Goal: Task Accomplishment & Management: Manage account settings

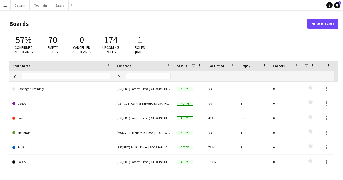
click at [6, 6] on app-icon "Menu" at bounding box center [5, 5] width 4 height 4
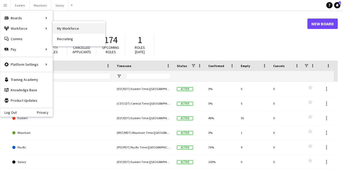
click at [65, 30] on link "My Workforce" at bounding box center [79, 28] width 52 height 10
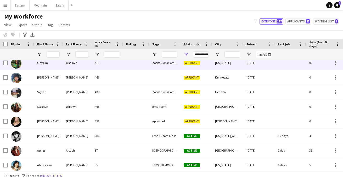
scroll to position [902, 0]
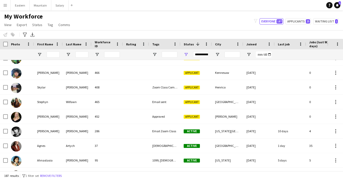
click at [7, 6] on app-icon "Menu" at bounding box center [5, 5] width 4 height 4
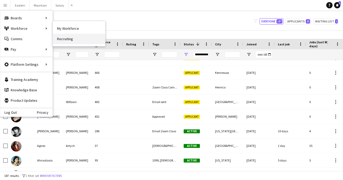
click at [77, 37] on link "Recruiting" at bounding box center [79, 39] width 52 height 10
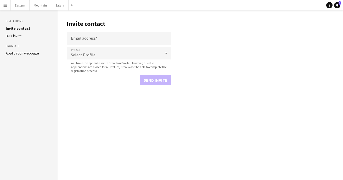
click at [23, 53] on link "Application webpage" at bounding box center [22, 53] width 33 height 5
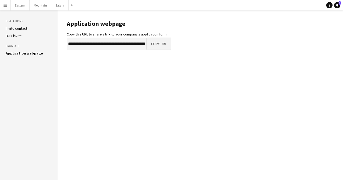
click at [153, 42] on button "Copy URL" at bounding box center [158, 44] width 25 height 13
click at [7, 6] on app-icon "Menu" at bounding box center [5, 5] width 4 height 4
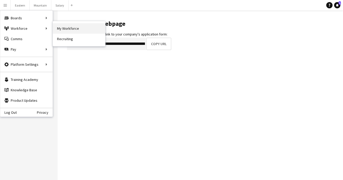
click at [71, 27] on link "My Workforce" at bounding box center [79, 28] width 52 height 10
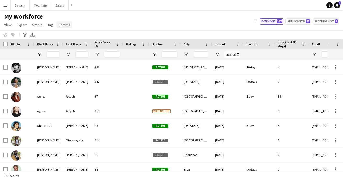
type input "**********"
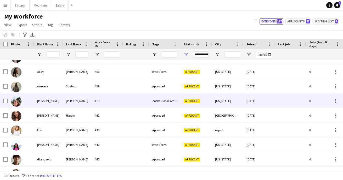
scroll to position [596, 0]
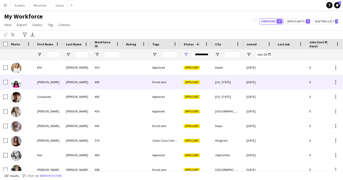
click at [151, 83] on div "Email sent" at bounding box center [164, 82] width 31 height 14
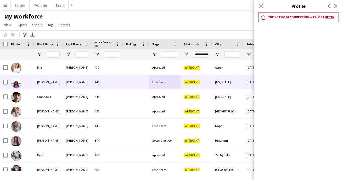
click at [328, 18] on link "Retry" at bounding box center [329, 17] width 9 height 4
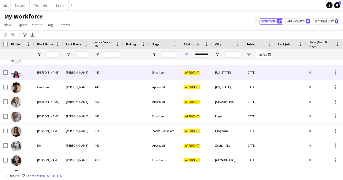
scroll to position [668, 0]
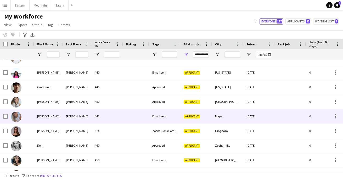
click at [168, 116] on div "Email sent" at bounding box center [164, 116] width 31 height 14
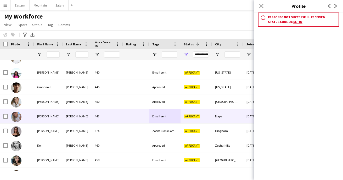
click at [293, 23] on link "Retry" at bounding box center [297, 22] width 9 height 4
click at [261, 5] on icon "Close pop-in" at bounding box center [261, 5] width 5 height 5
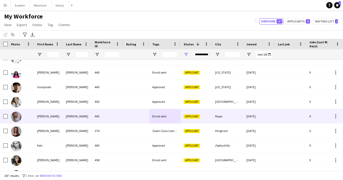
click at [112, 115] on div "443" at bounding box center [107, 116] width 31 height 14
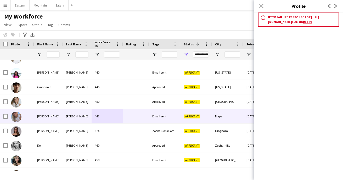
click at [311, 24] on link "Retry" at bounding box center [307, 22] width 9 height 4
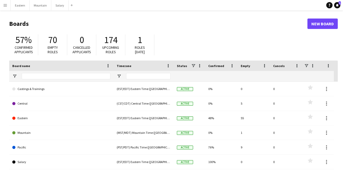
click at [2, 5] on button "Menu" at bounding box center [5, 5] width 10 height 10
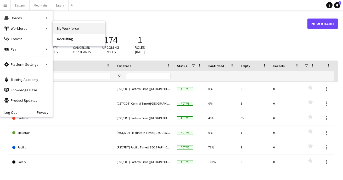
click at [68, 30] on link "My Workforce" at bounding box center [79, 28] width 52 height 10
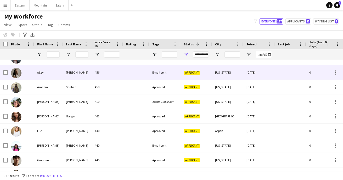
scroll to position [596, 0]
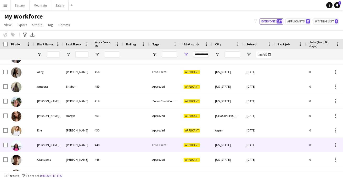
click at [160, 147] on div "Email sent" at bounding box center [164, 145] width 31 height 14
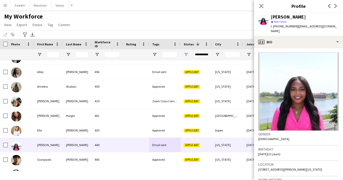
drag, startPoint x: 295, startPoint y: 26, endPoint x: 333, endPoint y: 27, distance: 38.7
click at [334, 27] on span "| gabriellecrapps2026@gmail.com" at bounding box center [304, 28] width 66 height 9
click at [338, 27] on div "Gabrielle Crapps star Not rated t. +17736140253 | gabriellecrapps2026@gmail.com" at bounding box center [298, 24] width 89 height 23
drag, startPoint x: 337, startPoint y: 26, endPoint x: 294, endPoint y: 27, distance: 42.9
click at [294, 27] on div "Gabrielle Crapps star Not rated t. +17736140253 | gabriellecrapps2026@gmail.com" at bounding box center [298, 24] width 89 height 23
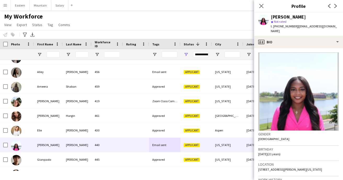
copy span "gabriellecrapps2026@gmail.com"
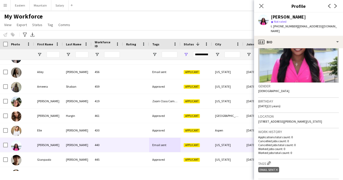
scroll to position [48, 0]
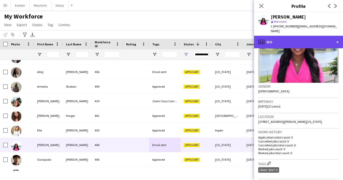
click at [276, 36] on div "profile Bio" at bounding box center [298, 42] width 89 height 13
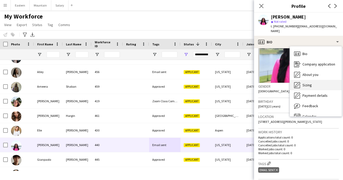
click at [303, 83] on span "Sizing" at bounding box center [306, 85] width 9 height 5
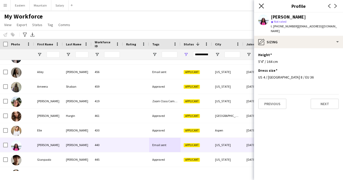
click at [264, 7] on icon "Close pop-in" at bounding box center [261, 5] width 5 height 5
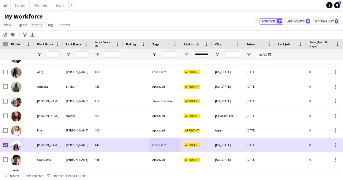
click at [39, 25] on span "Status" at bounding box center [37, 24] width 10 height 5
click at [39, 34] on span "Edit" at bounding box center [37, 36] width 6 height 5
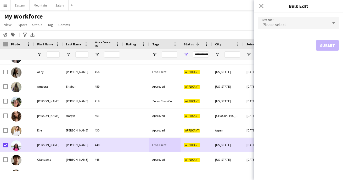
click at [297, 26] on div "Please select" at bounding box center [293, 23] width 70 height 13
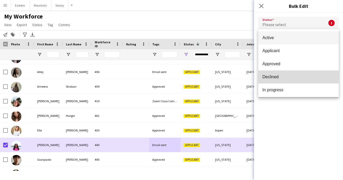
click at [278, 77] on span "Declined" at bounding box center [298, 77] width 72 height 5
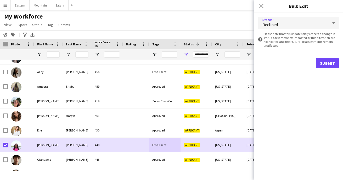
click at [327, 62] on button "Submit" at bounding box center [327, 63] width 23 height 10
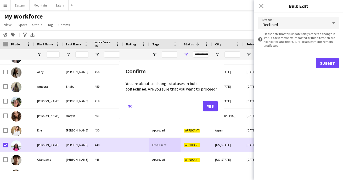
click at [212, 104] on button "Yes" at bounding box center [210, 106] width 15 height 10
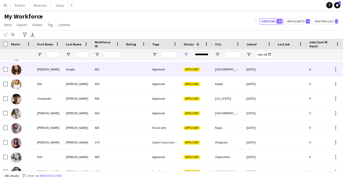
scroll to position [643, 0]
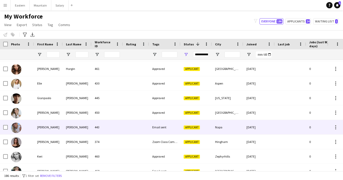
click at [166, 129] on div "Email sent" at bounding box center [164, 127] width 31 height 14
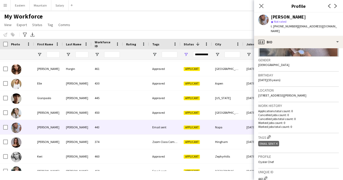
scroll to position [124, 0]
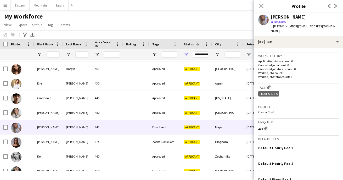
click at [276, 93] on icon "Delete tag" at bounding box center [277, 94] width 2 height 3
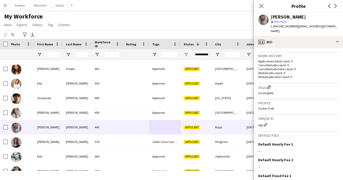
click at [270, 85] on app-icon "Edit crew company tags" at bounding box center [269, 87] width 4 height 4
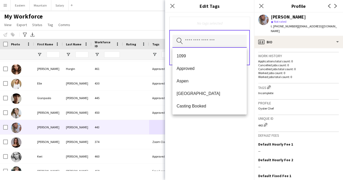
click at [205, 43] on input "text" at bounding box center [209, 41] width 74 height 13
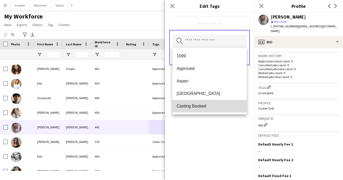
click at [198, 105] on span "Casting Booked" at bounding box center [209, 106] width 66 height 5
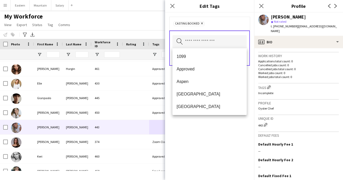
click at [216, 138] on div "Casting Booked Remove Search by tag name Save" at bounding box center [209, 97] width 89 height 168
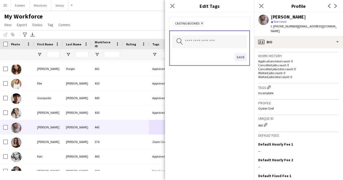
click at [238, 58] on button "Save" at bounding box center [240, 57] width 12 height 8
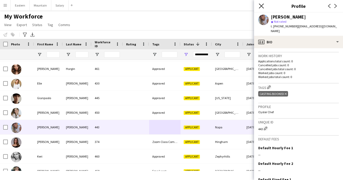
click at [261, 5] on icon "Close pop-in" at bounding box center [261, 5] width 5 height 5
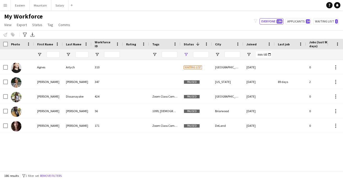
type input "**********"
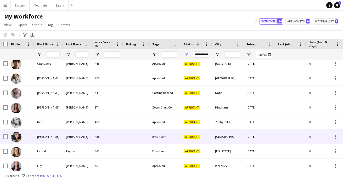
scroll to position [678, 0]
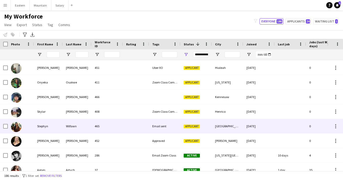
click at [164, 125] on div "Email sent" at bounding box center [164, 126] width 31 height 14
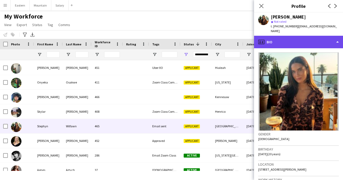
click at [272, 36] on div "profile Bio" at bounding box center [298, 42] width 89 height 13
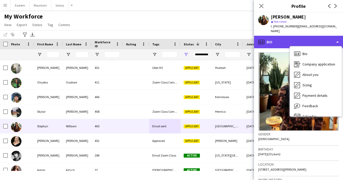
click at [278, 39] on div "profile Bio" at bounding box center [298, 42] width 89 height 13
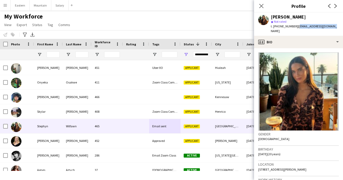
drag, startPoint x: 294, startPoint y: 26, endPoint x: 333, endPoint y: 26, distance: 38.7
click at [333, 26] on app-profile-header "Stephyn Wilfawn star Not rated t. +16412086107 | stephwilfawn@gmail.com" at bounding box center [298, 24] width 89 height 23
copy span "[EMAIL_ADDRESS][DOMAIN_NAME]"
drag, startPoint x: 276, startPoint y: 25, endPoint x: 292, endPoint y: 26, distance: 16.0
click at [292, 26] on span "t. +16412086107" at bounding box center [284, 26] width 27 height 4
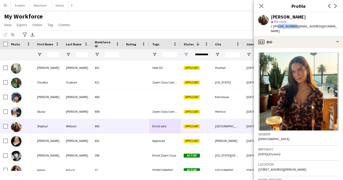
copy span "6412086107"
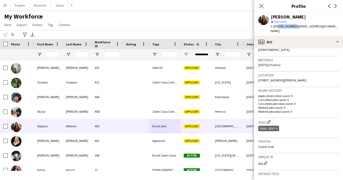
scroll to position [92, 0]
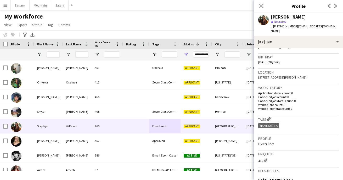
click at [276, 125] on icon at bounding box center [277, 126] width 2 height 2
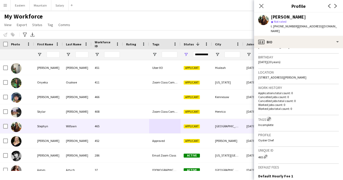
click at [269, 117] on app-icon "Edit crew company tags" at bounding box center [269, 119] width 4 height 4
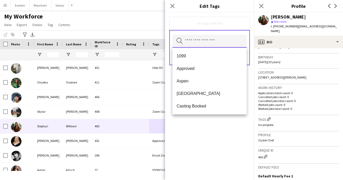
click at [211, 43] on input "text" at bounding box center [209, 41] width 74 height 13
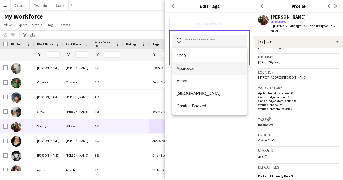
click at [204, 70] on span "Approved" at bounding box center [209, 68] width 66 height 5
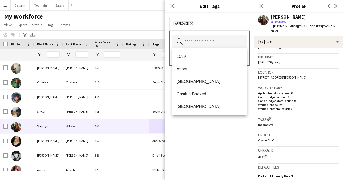
click at [213, 134] on div "Approved Remove Search by tag name Save" at bounding box center [209, 97] width 89 height 168
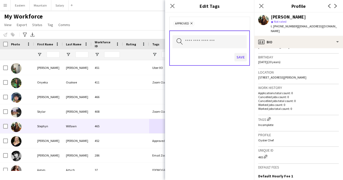
click at [242, 58] on button "Save" at bounding box center [240, 57] width 12 height 8
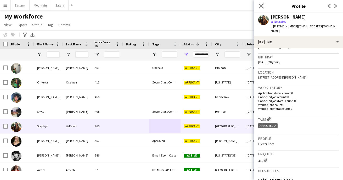
click at [261, 5] on icon at bounding box center [261, 5] width 5 height 5
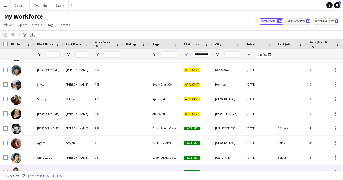
scroll to position [842, 0]
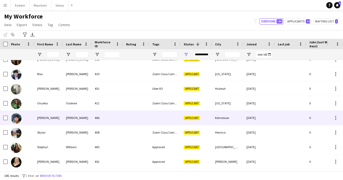
click at [159, 117] on div at bounding box center [164, 118] width 31 height 14
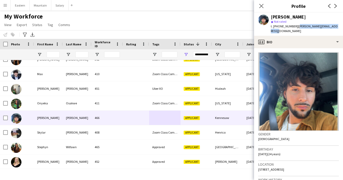
drag, startPoint x: 294, startPoint y: 27, endPoint x: 335, endPoint y: 30, distance: 40.9
click at [335, 30] on div "[PERSON_NAME] star Not rated t. [PHONE_NUMBER] | [PERSON_NAME][EMAIL_ADDRESS][D…" at bounding box center [298, 24] width 89 height 23
copy span "[PERSON_NAME][EMAIL_ADDRESS][DOMAIN_NAME]"
drag, startPoint x: 276, startPoint y: 26, endPoint x: 291, endPoint y: 27, distance: 15.2
click at [291, 27] on span "t. [PHONE_NUMBER]" at bounding box center [284, 26] width 27 height 4
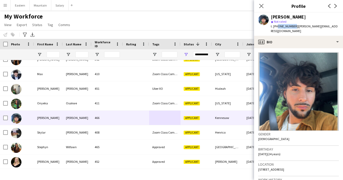
copy span "6789068312"
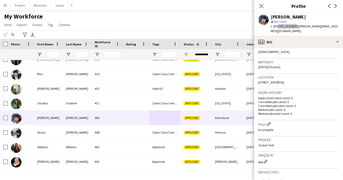
scroll to position [42, 0]
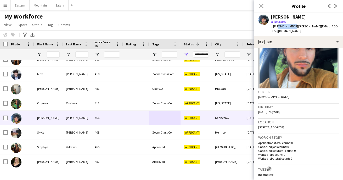
click at [270, 167] on app-icon "Edit crew company tags" at bounding box center [269, 169] width 4 height 4
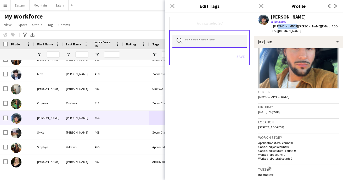
click at [197, 44] on input "text" at bounding box center [209, 41] width 74 height 13
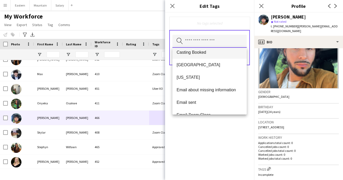
scroll to position [58, 0]
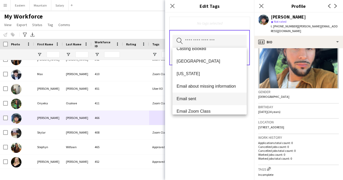
click at [203, 102] on mat-option "Email sent" at bounding box center [209, 99] width 74 height 13
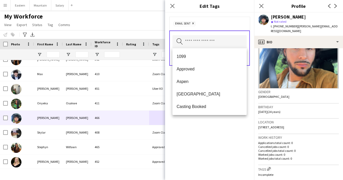
click at [216, 144] on div "Email sent Remove Search by tag name Save" at bounding box center [209, 97] width 89 height 168
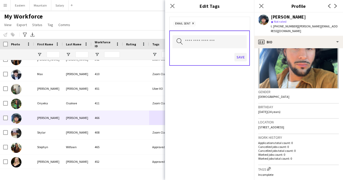
click at [241, 58] on button "Save" at bounding box center [240, 57] width 12 height 8
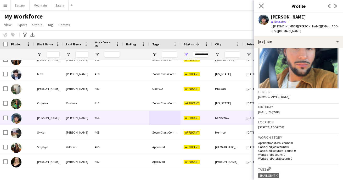
click at [262, 3] on app-icon "Close pop-in" at bounding box center [262, 6] width 8 height 8
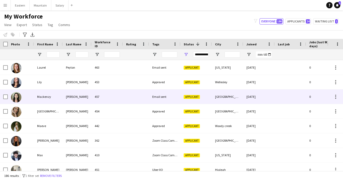
click at [154, 95] on div "Email sent" at bounding box center [164, 97] width 31 height 14
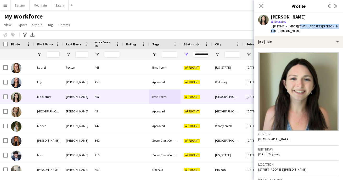
drag, startPoint x: 294, startPoint y: 26, endPoint x: 337, endPoint y: 27, distance: 42.9
click at [337, 27] on app-profile-header "[PERSON_NAME] star Not rated t. [PHONE_NUMBER] | [EMAIL_ADDRESS][PERSON_NAME][D…" at bounding box center [298, 24] width 89 height 23
copy span "[EMAIL_ADDRESS][PERSON_NAME][DOMAIN_NAME]"
click at [260, 8] on icon at bounding box center [261, 5] width 5 height 5
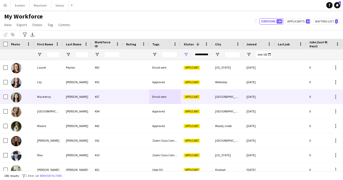
click at [119, 99] on div "457" at bounding box center [107, 97] width 31 height 14
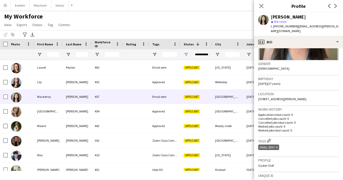
scroll to position [125, 0]
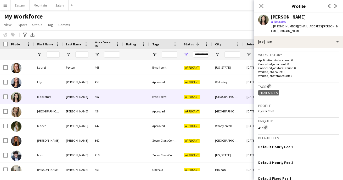
click at [277, 92] on icon at bounding box center [277, 93] width 2 height 2
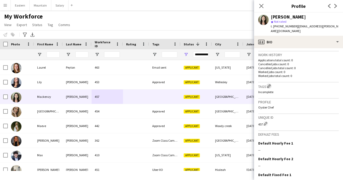
click at [270, 84] on app-icon "Edit crew company tags" at bounding box center [269, 86] width 4 height 4
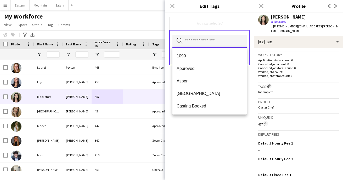
click at [197, 41] on input "text" at bounding box center [209, 41] width 74 height 13
click at [192, 104] on mat-option "Casting Booked" at bounding box center [209, 106] width 74 height 13
click at [218, 146] on div "Casting Booked Remove Search by tag name Save" at bounding box center [209, 97] width 89 height 168
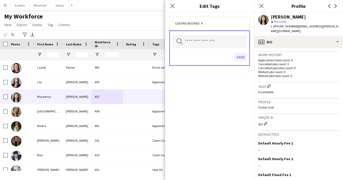
click at [242, 57] on button "Save" at bounding box center [240, 57] width 12 height 8
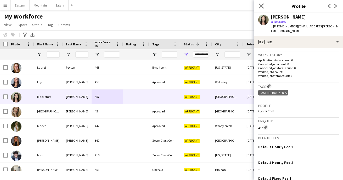
click at [261, 5] on icon "Close pop-in" at bounding box center [261, 5] width 5 height 5
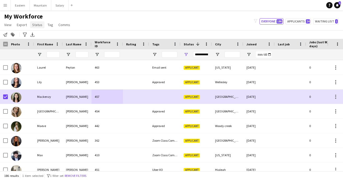
click at [37, 26] on span "Status" at bounding box center [37, 24] width 10 height 5
click at [37, 36] on span "Edit" at bounding box center [37, 36] width 6 height 5
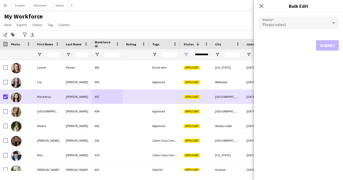
click at [278, 23] on span "Please select" at bounding box center [274, 24] width 24 height 5
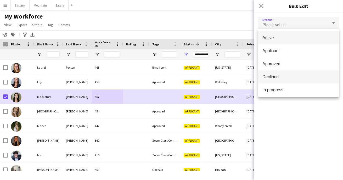
click at [282, 79] on span "Declined" at bounding box center [298, 77] width 72 height 5
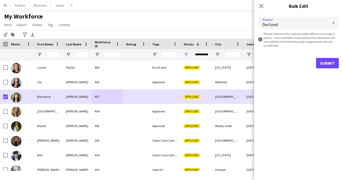
click at [322, 65] on button "Submit" at bounding box center [327, 63] width 23 height 10
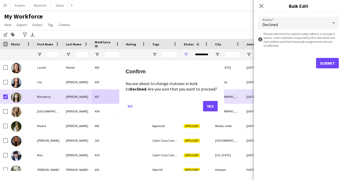
click at [209, 105] on button "Yes" at bounding box center [210, 106] width 15 height 10
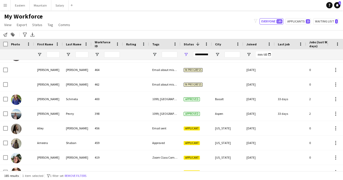
scroll to position [536, 0]
